Goal: Task Accomplishment & Management: Use online tool/utility

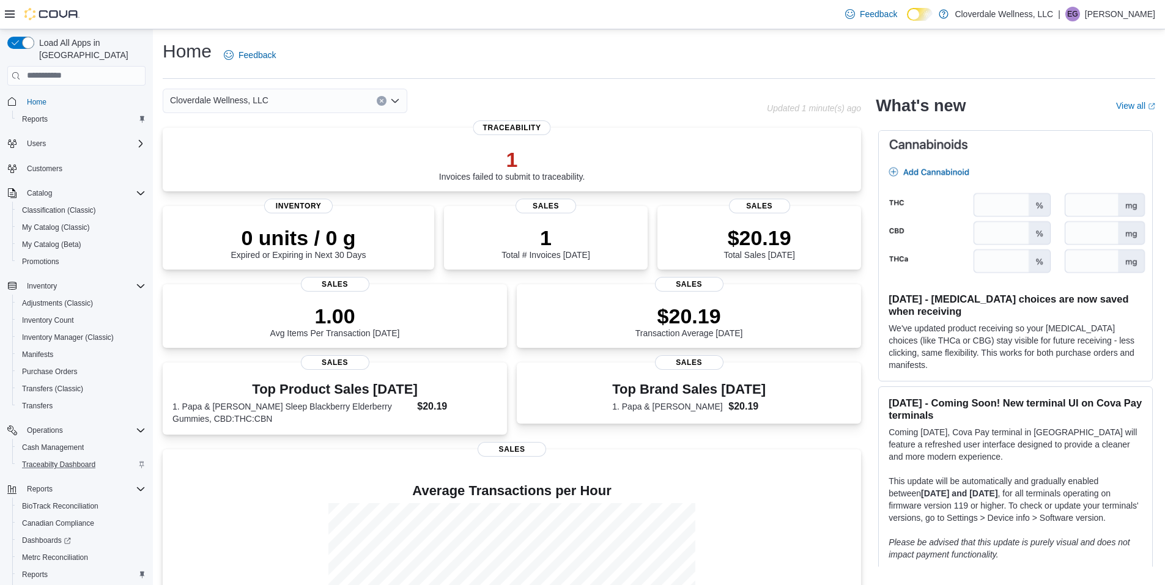
scroll to position [49, 0]
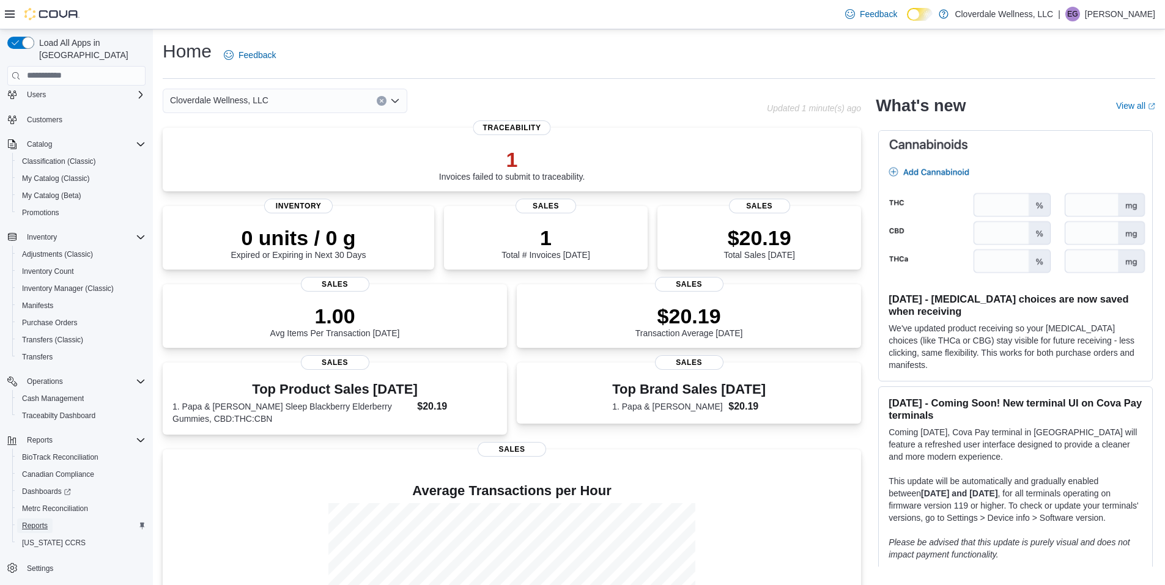
click at [41, 521] on span "Reports" at bounding box center [35, 526] width 26 height 10
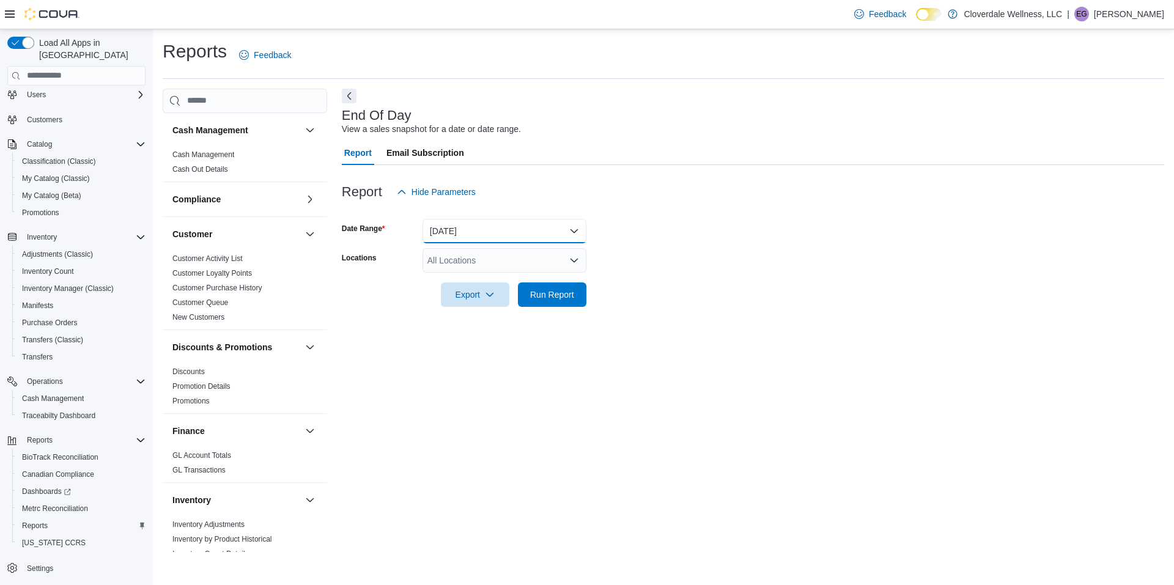
click at [573, 233] on button "[DATE]" at bounding box center [505, 231] width 164 height 24
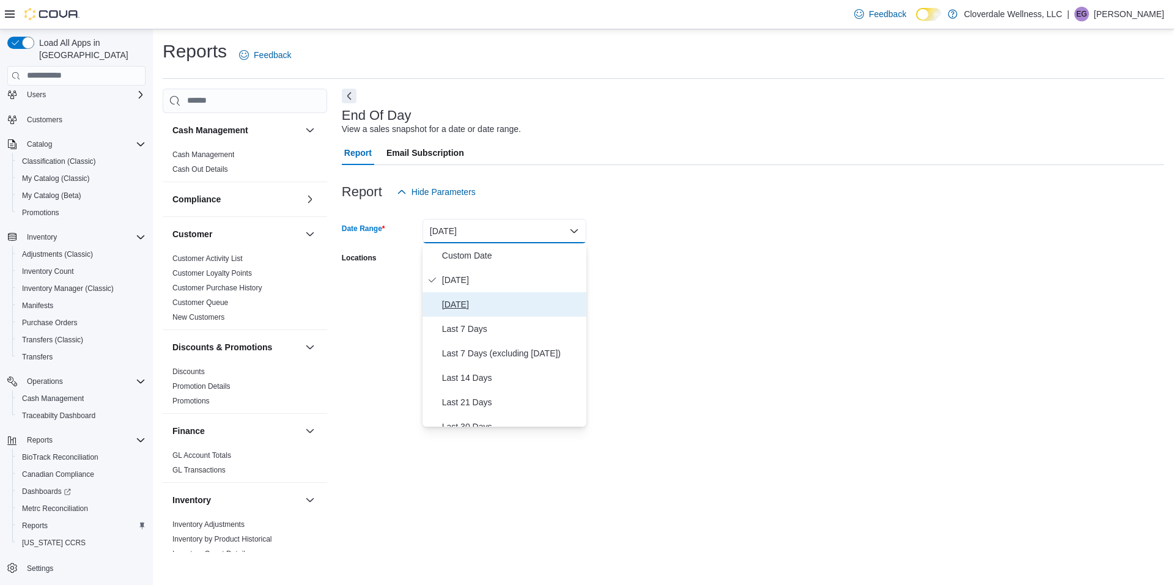
click at [470, 303] on span "[DATE]" at bounding box center [511, 304] width 139 height 15
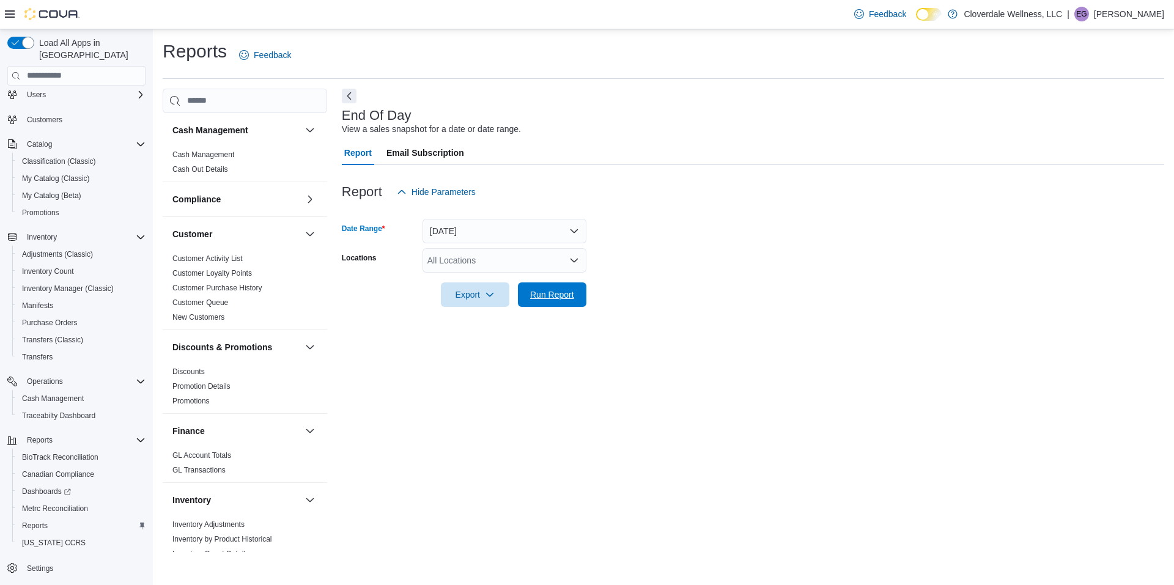
drag, startPoint x: 569, startPoint y: 299, endPoint x: 533, endPoint y: 390, distance: 97.8
click at [567, 316] on div "Report Hide Parameters Date Range [DATE] Locations All Locations Export Run Rep…" at bounding box center [753, 243] width 822 height 157
click at [553, 292] on span "Run Report" at bounding box center [552, 294] width 44 height 12
